Goal: Transaction & Acquisition: Purchase product/service

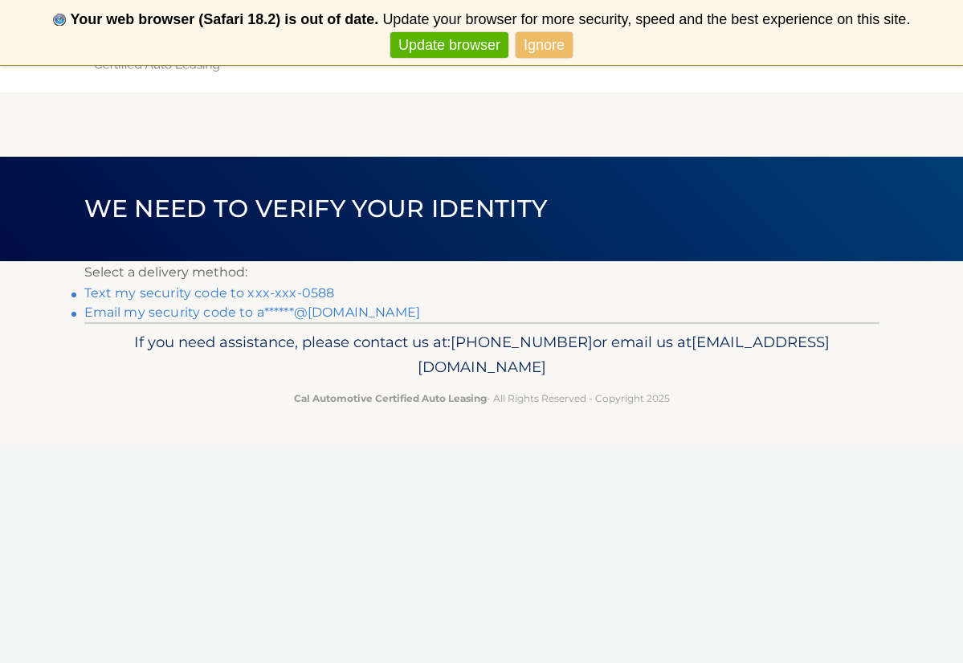
click at [220, 292] on link "Text my security code to xxx-xxx-0588" at bounding box center [209, 292] width 251 height 15
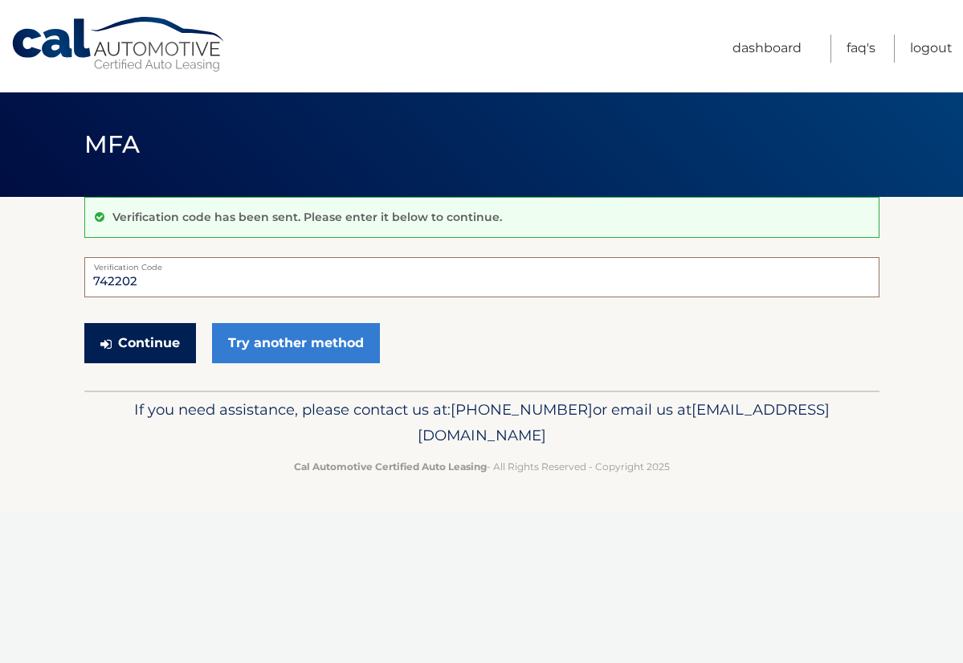
type input "742202"
click at [149, 334] on button "Continue" at bounding box center [140, 343] width 112 height 40
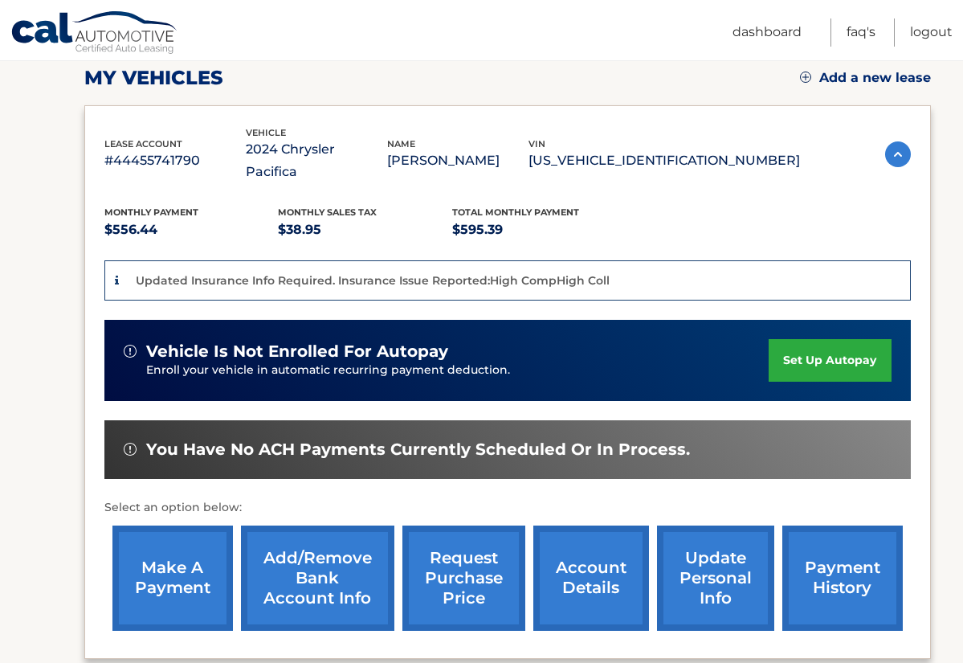
scroll to position [233, 0]
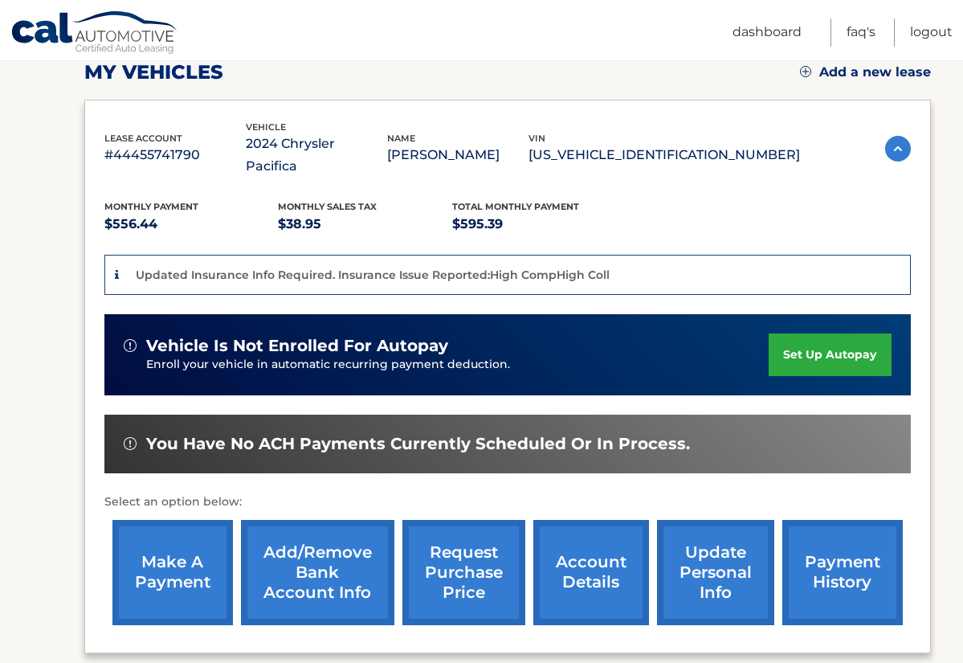
click at [149, 529] on link "make a payment" at bounding box center [172, 572] width 120 height 105
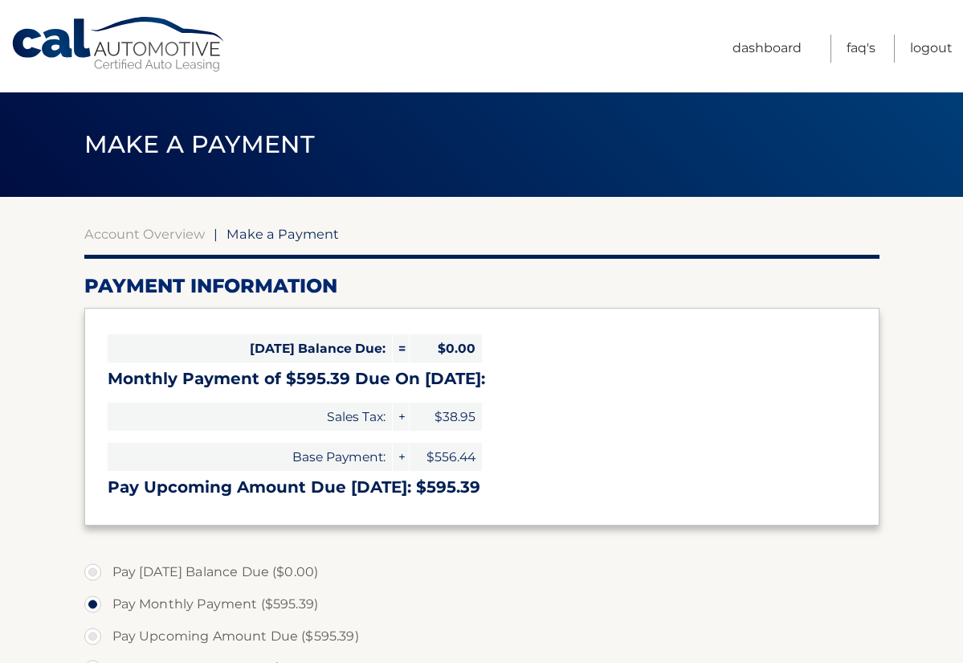
select select "YWVhMDU2NDctMWY2Yi00ZGJlLWJhZmMtOWJjZDhhNmU4M2U4"
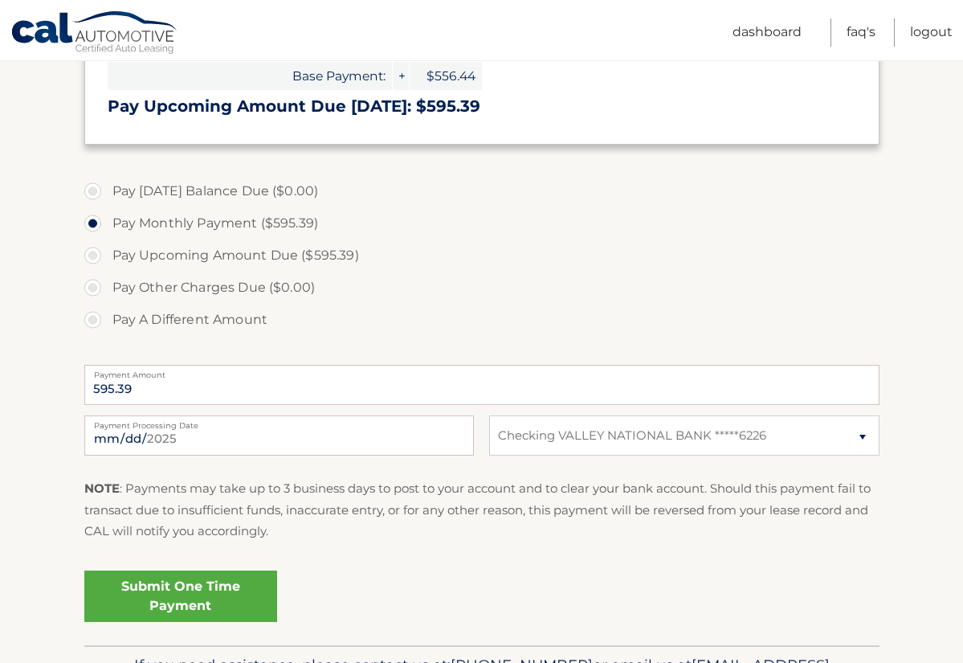
scroll to position [380, 0]
click at [148, 596] on link "Submit One Time Payment" at bounding box center [180, 596] width 193 height 51
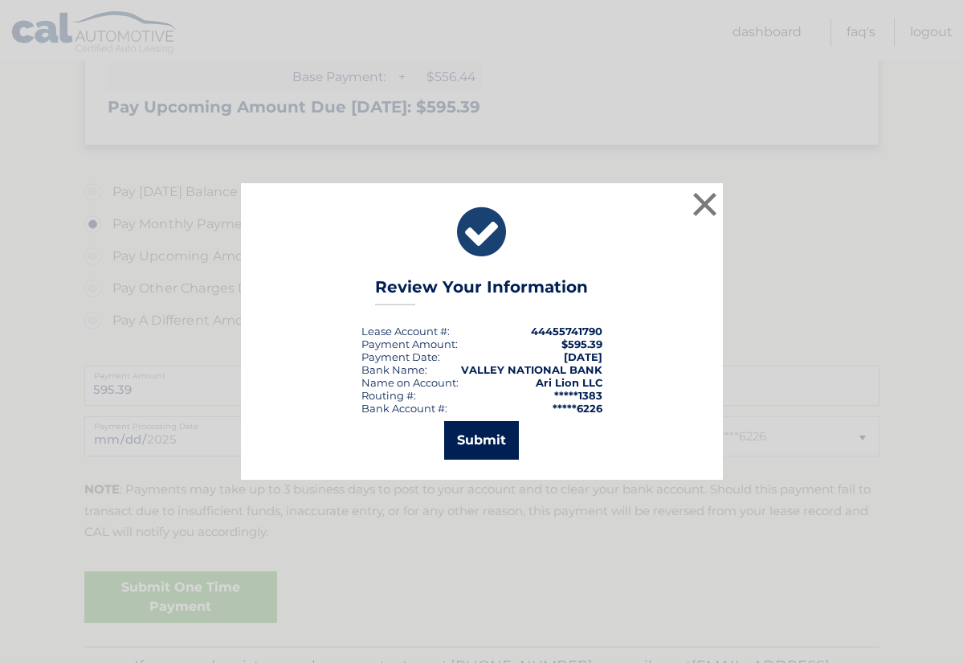
click at [492, 431] on button "Submit" at bounding box center [481, 440] width 75 height 39
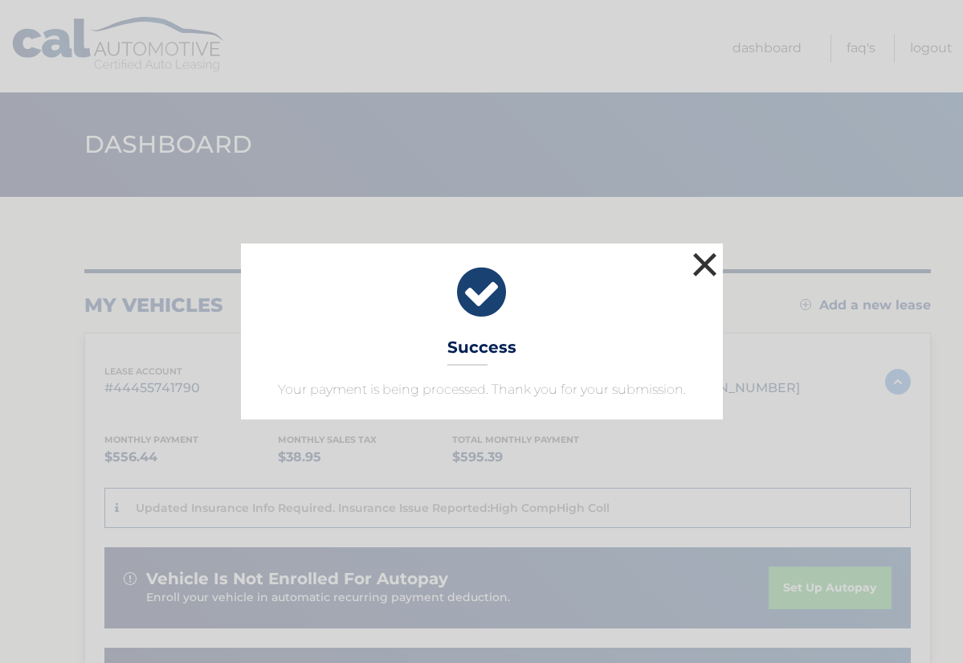
click at [704, 265] on button "×" at bounding box center [705, 264] width 32 height 32
